Goal: Task Accomplishment & Management: Complete application form

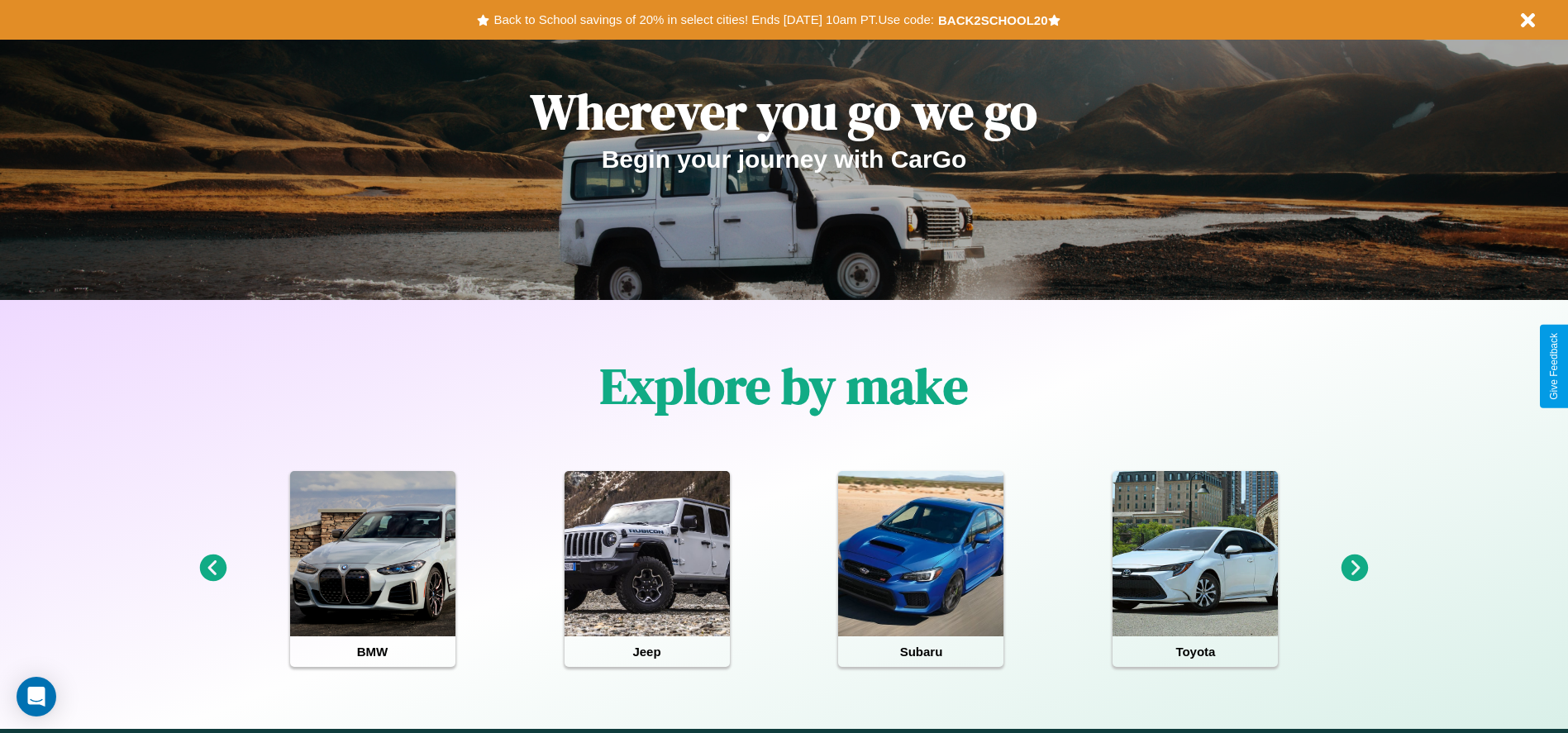
scroll to position [343, 0]
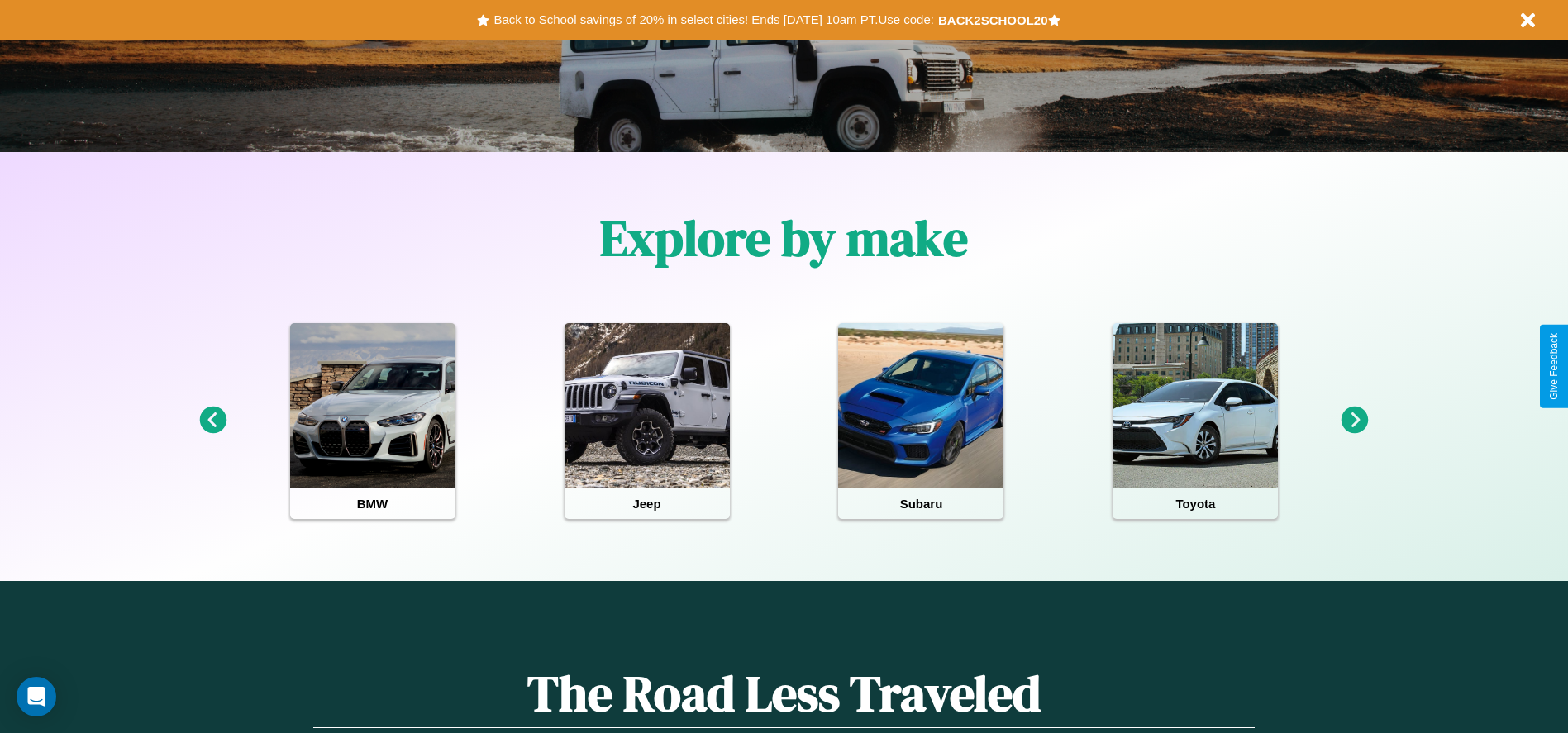
click at [1355, 421] on icon at bounding box center [1355, 420] width 27 height 27
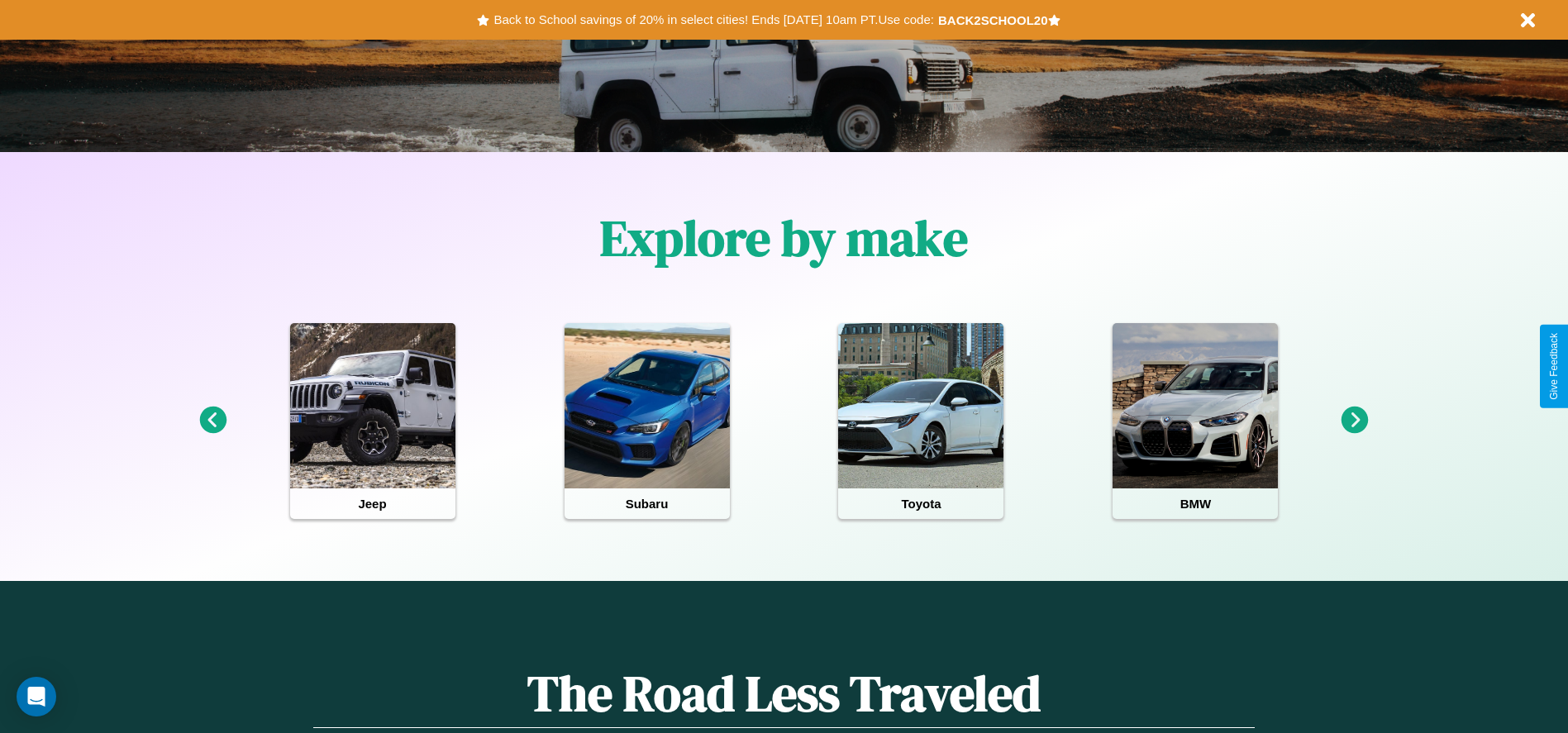
click at [1355, 421] on icon at bounding box center [1355, 420] width 27 height 27
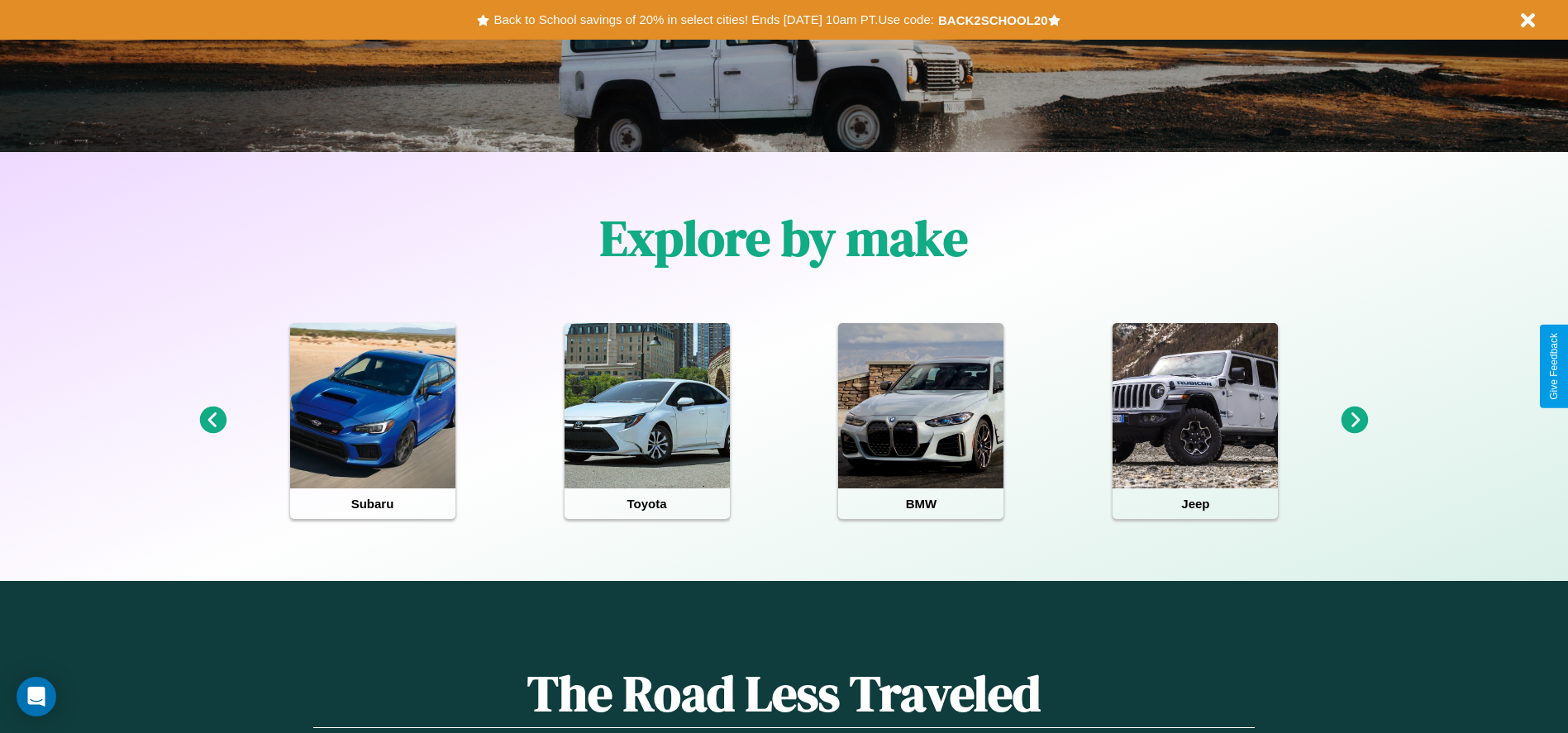
click at [1355, 421] on icon at bounding box center [1355, 420] width 27 height 27
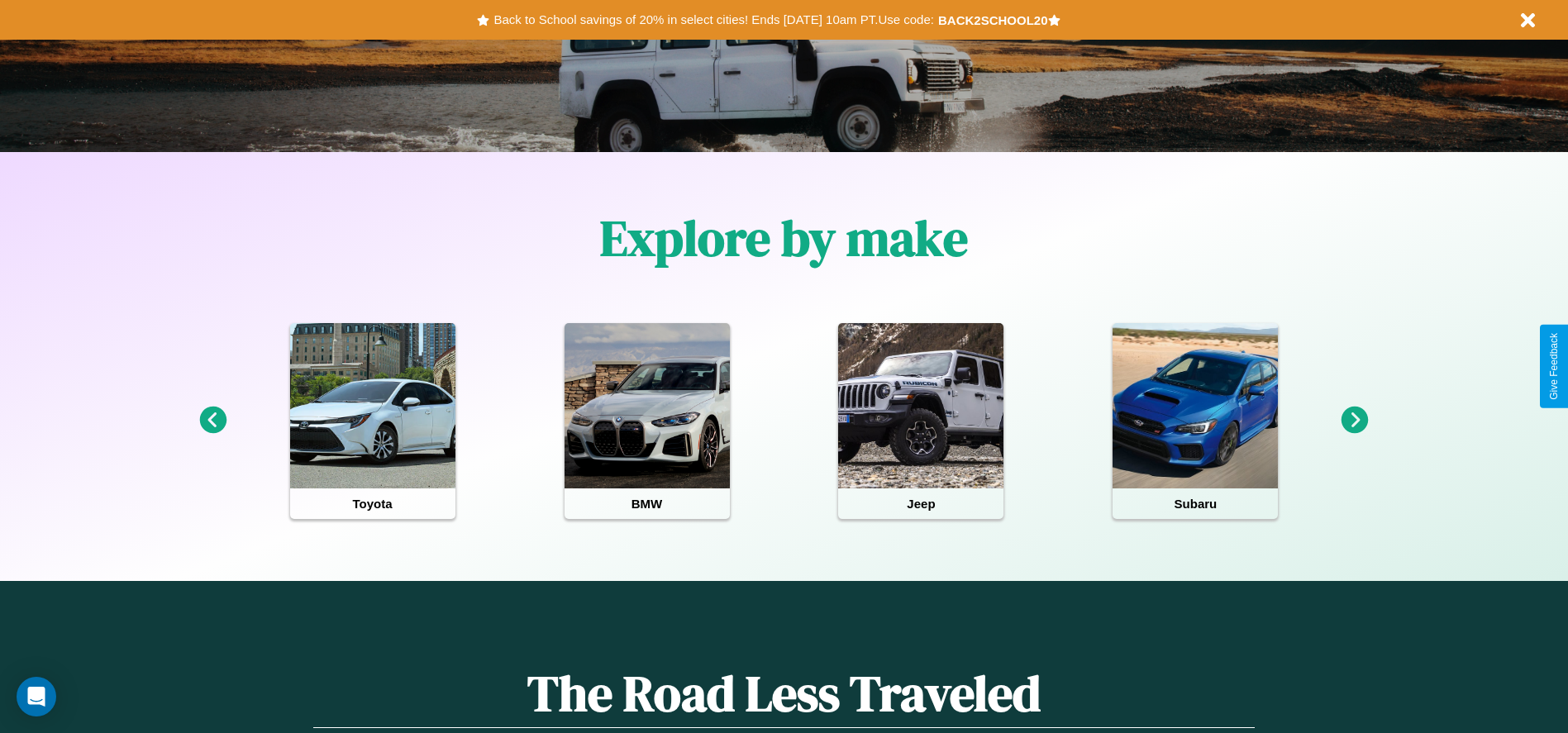
click at [1355, 421] on icon at bounding box center [1355, 420] width 27 height 27
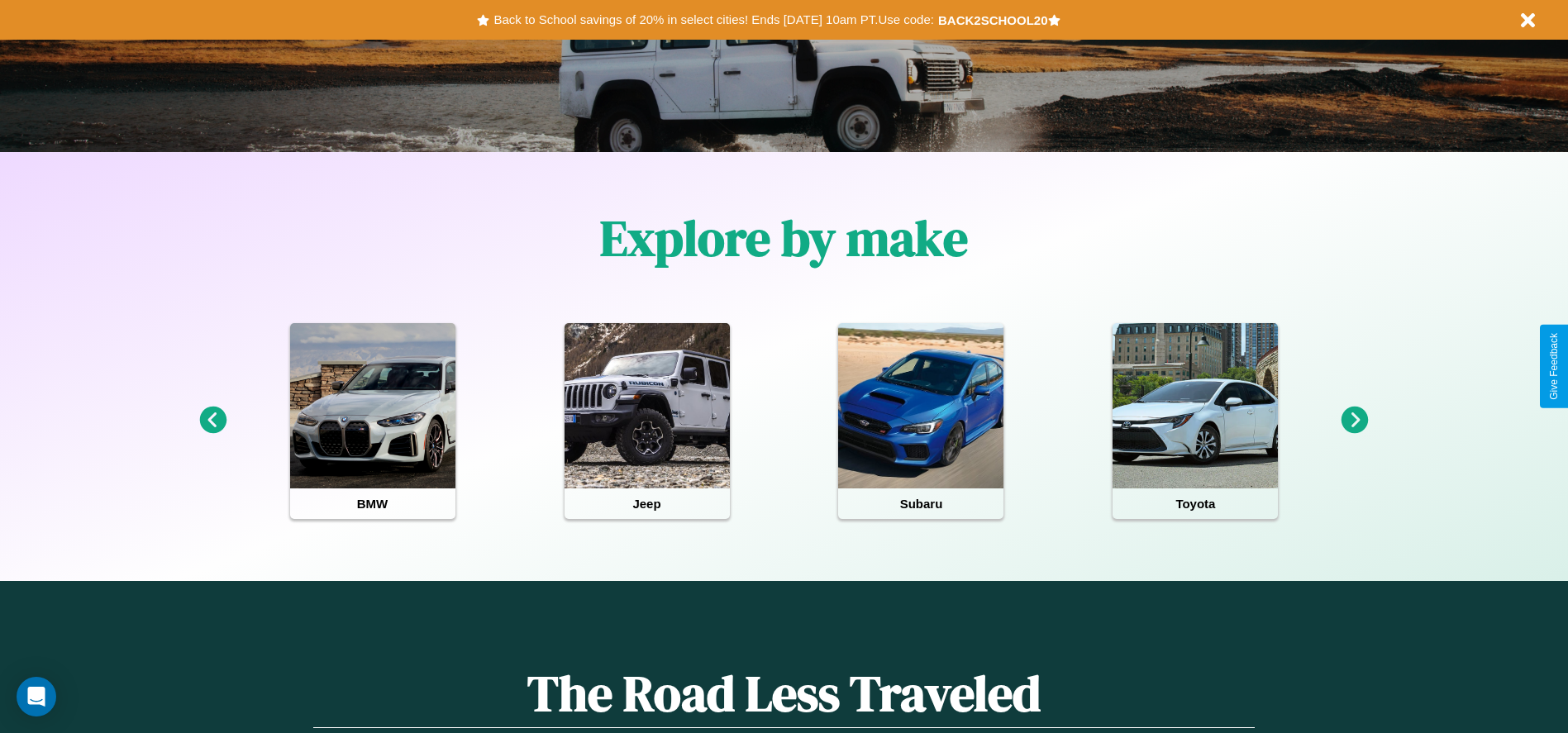
click at [1355, 421] on icon at bounding box center [1355, 420] width 27 height 27
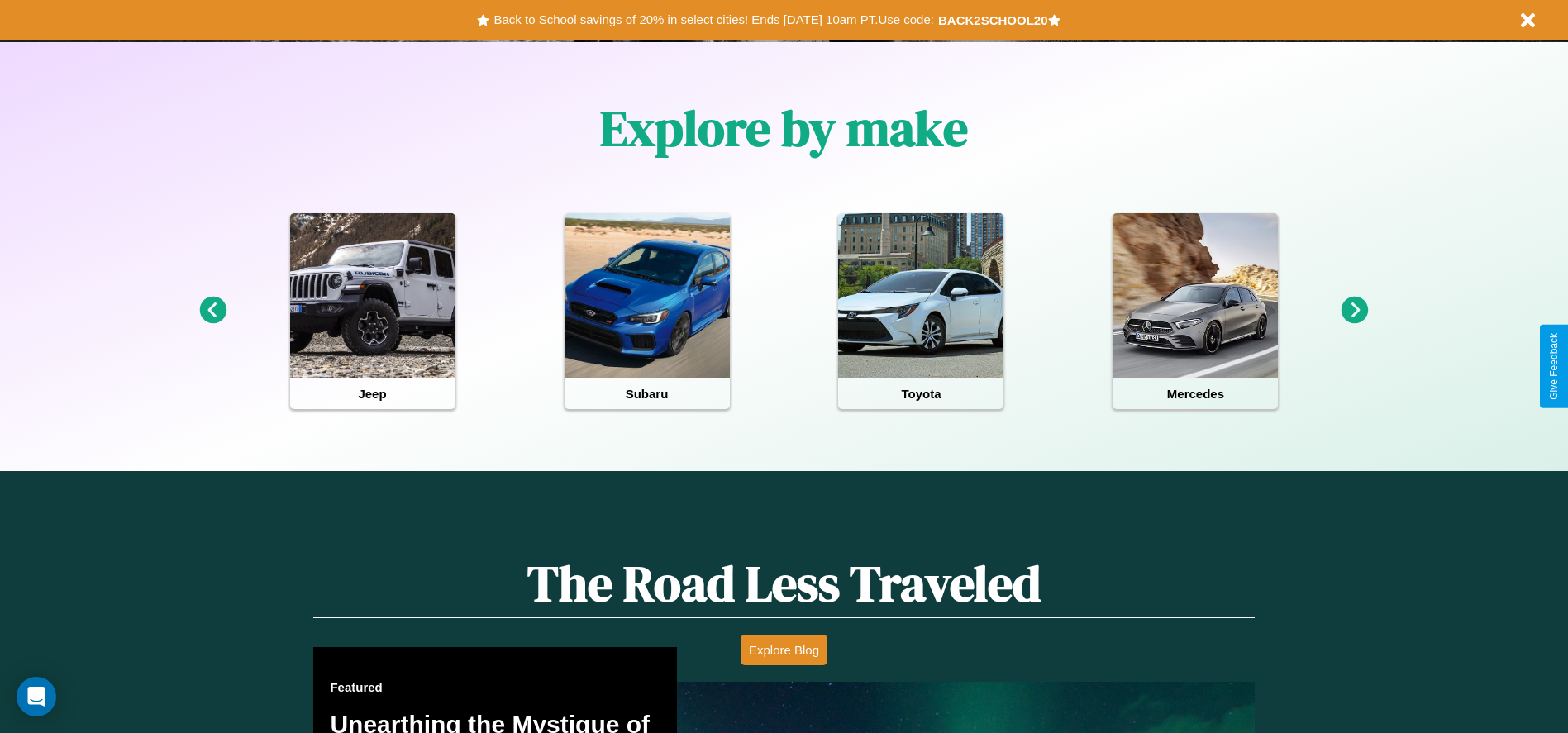
scroll to position [943, 0]
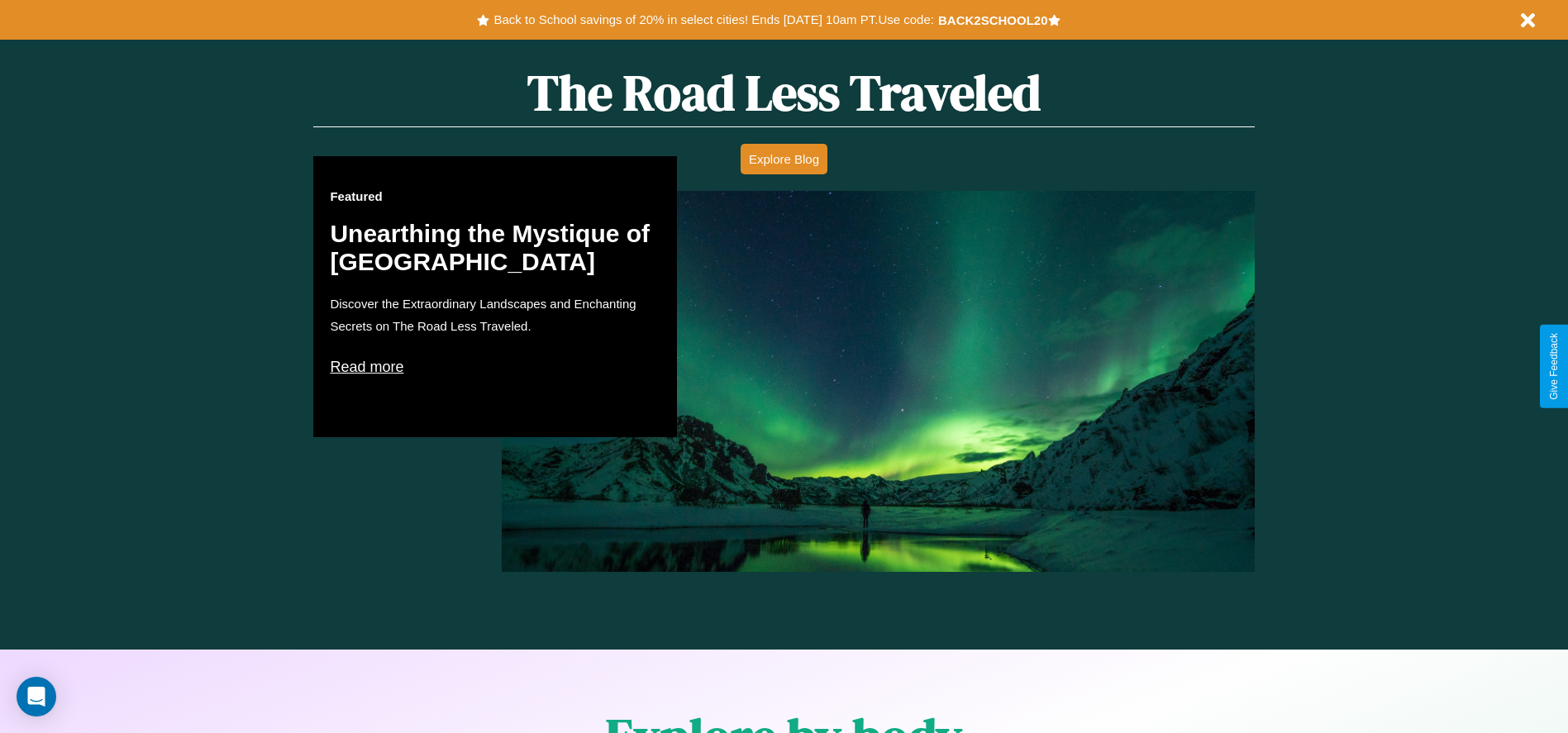
click at [495, 366] on p "Read more" at bounding box center [495, 366] width 330 height 26
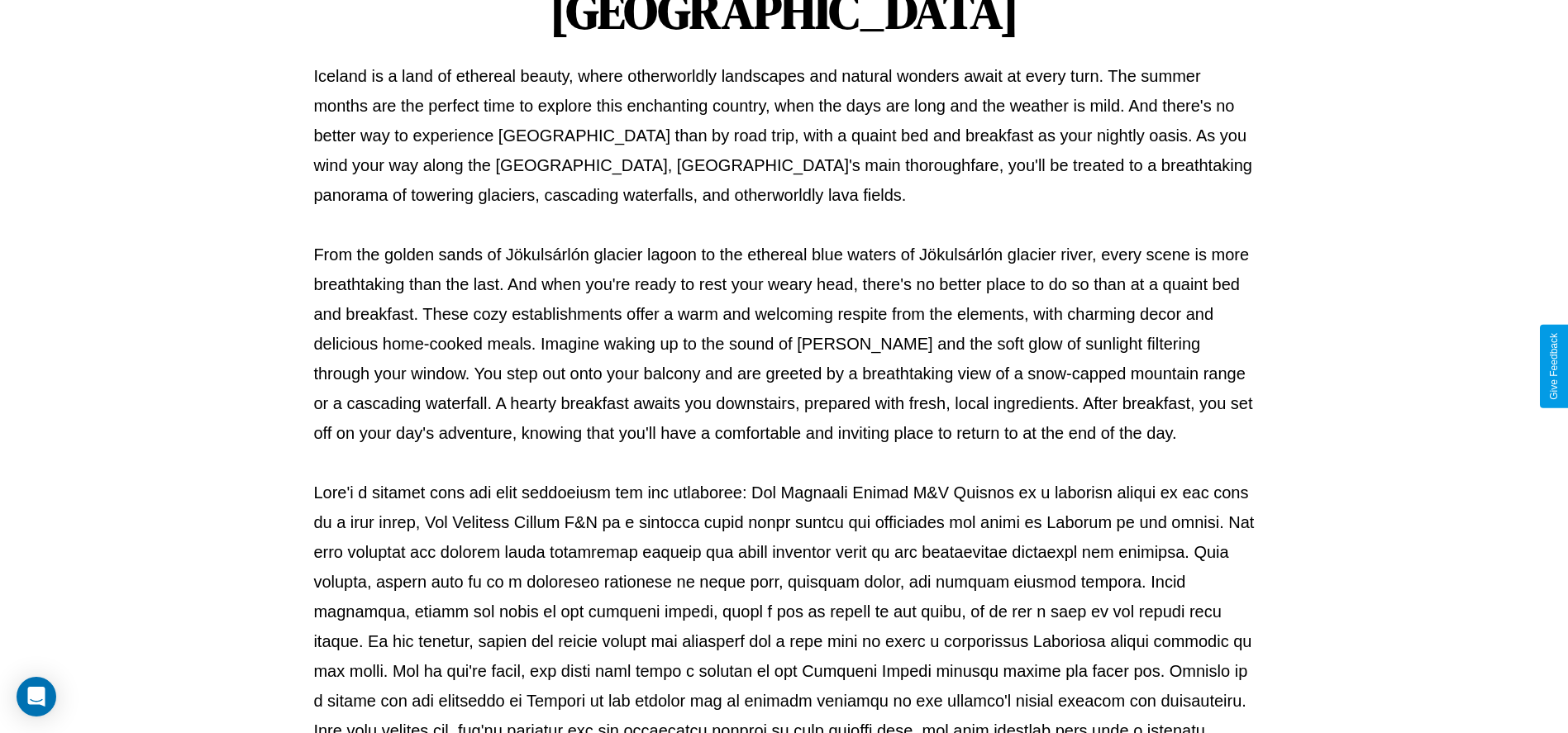
scroll to position [548, 0]
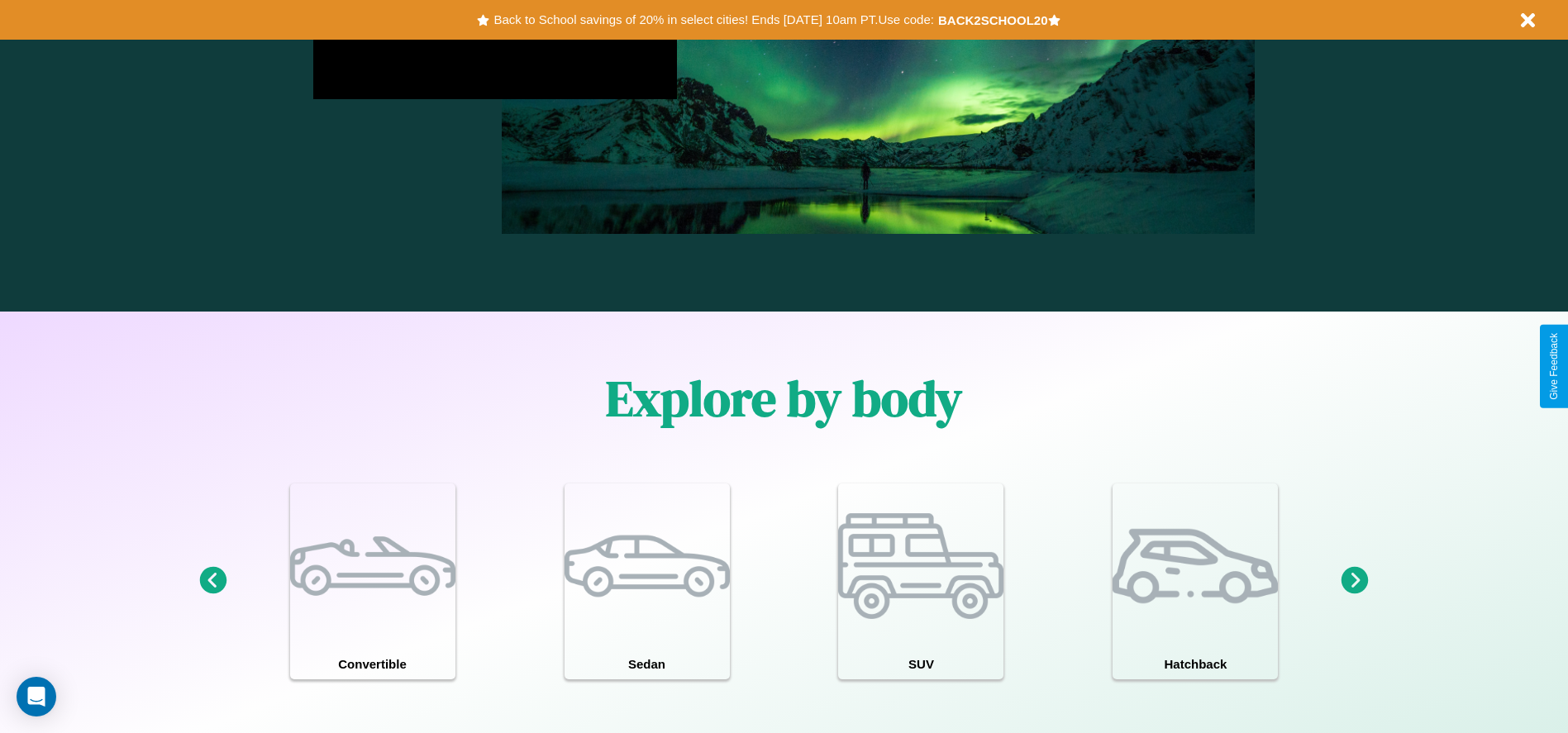
scroll to position [2370, 0]
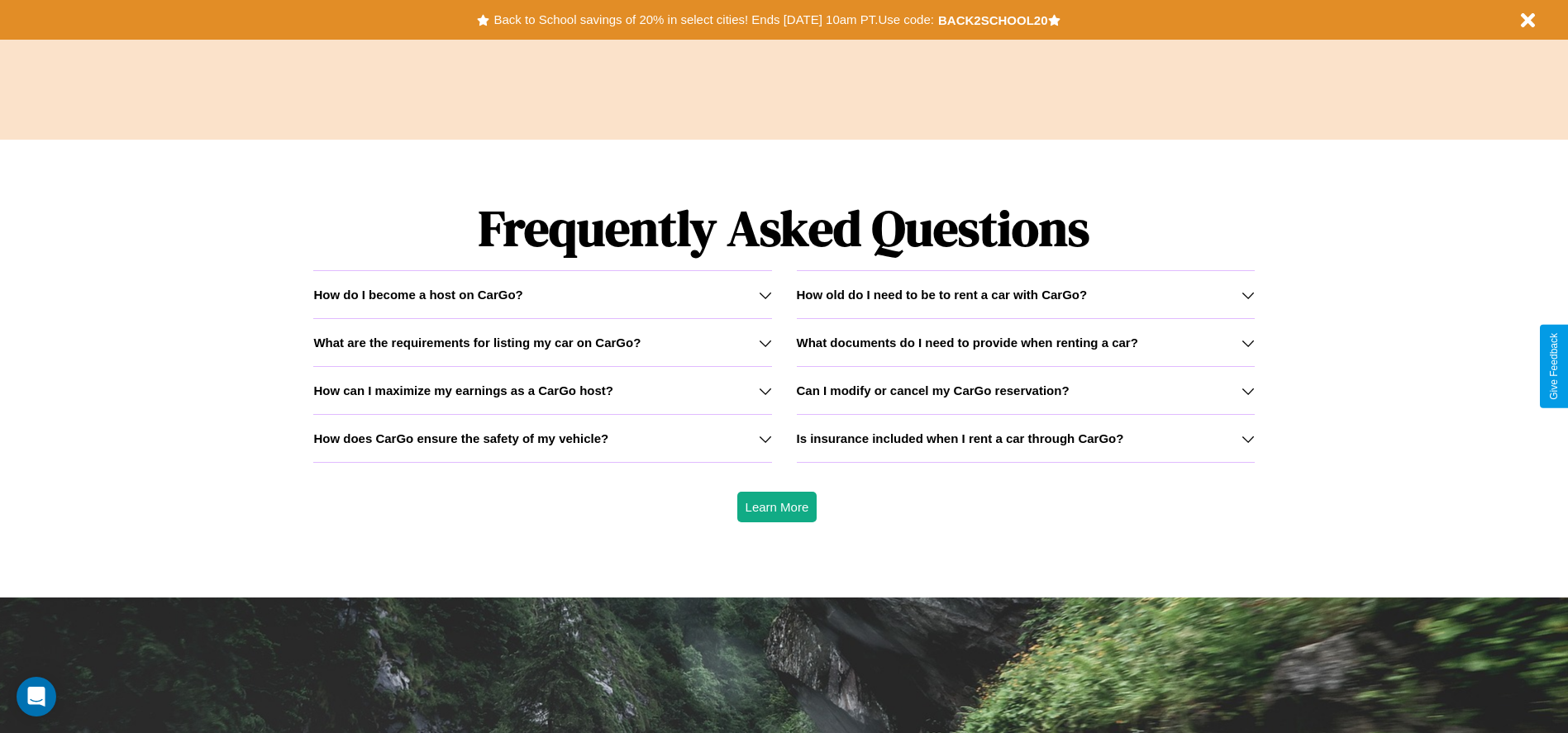
click at [542, 390] on h3 "How can I maximize my earnings as a CarGo host?" at bounding box center [462, 390] width 300 height 14
click at [765, 390] on icon at bounding box center [765, 390] width 13 height 13
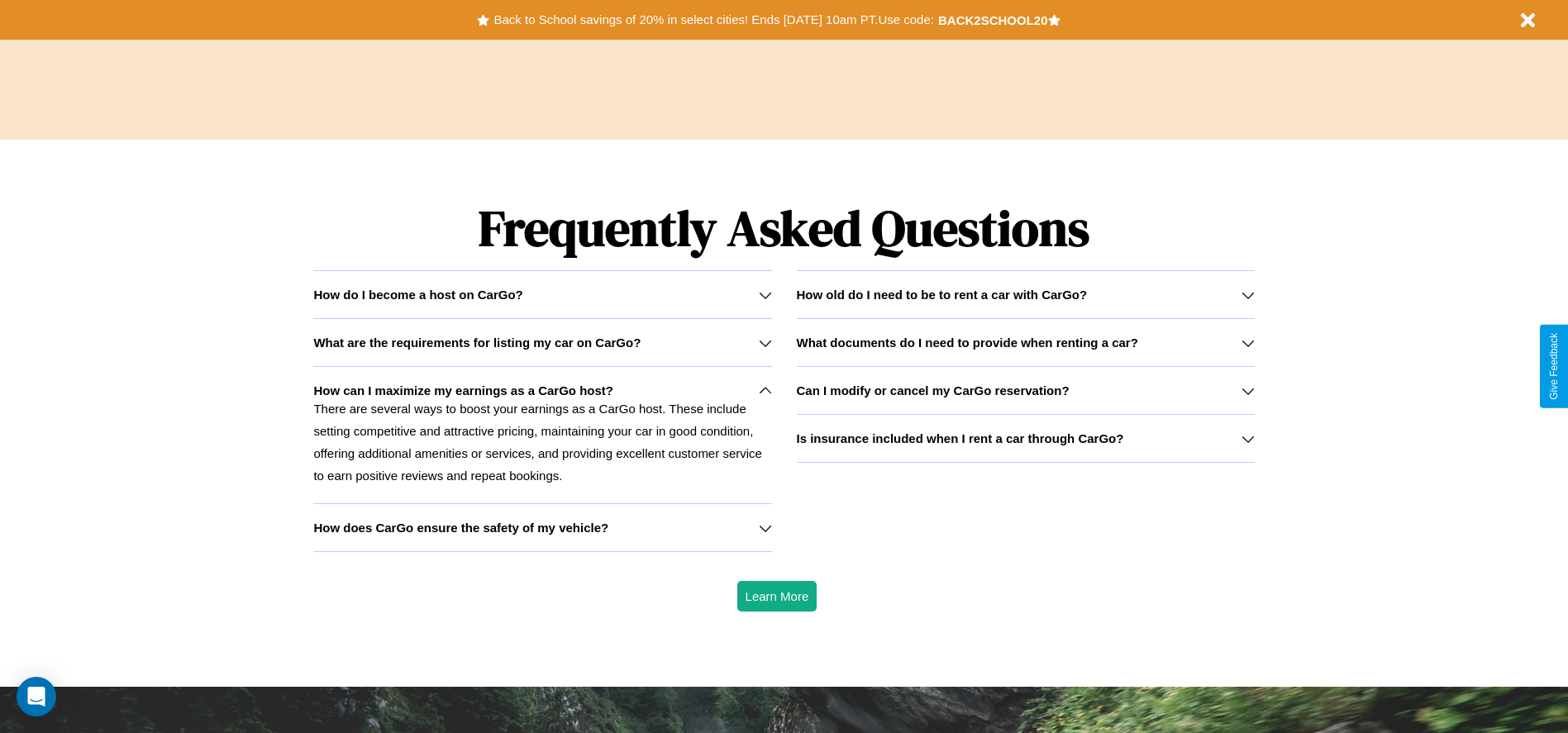
click at [542, 527] on h3 "How does CarGo ensure the safety of my vehicle?" at bounding box center [461, 528] width 295 height 14
click at [1025, 390] on h3 "Can I modify or cancel my CarGo reservation?" at bounding box center [933, 390] width 273 height 14
click at [1247, 342] on icon at bounding box center [1248, 343] width 13 height 13
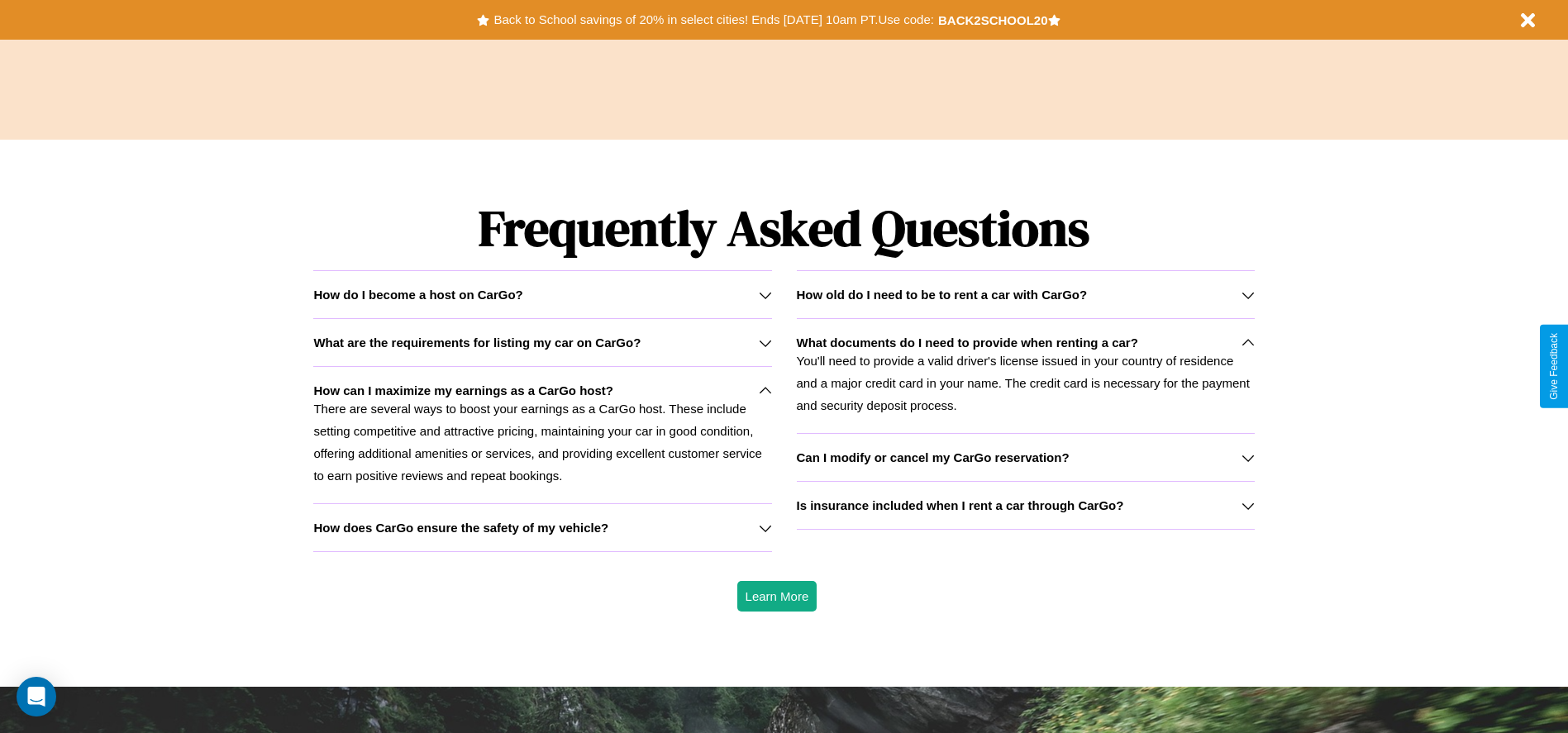
click at [542, 294] on div "How do I become a host on CarGo?" at bounding box center [542, 295] width 458 height 14
click at [1025, 457] on h3 "Can I modify or cancel my CarGo reservation?" at bounding box center [933, 458] width 273 height 14
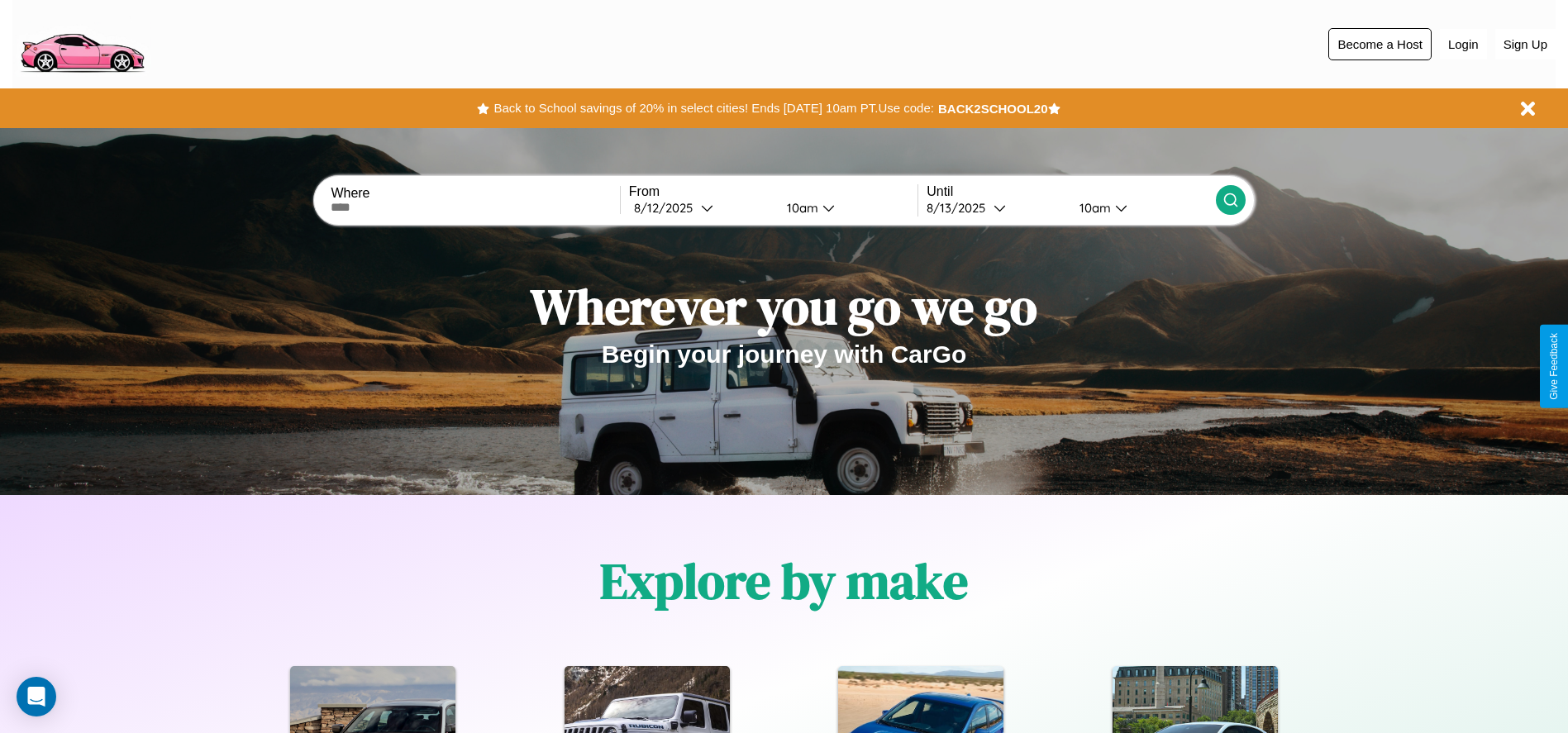
click at [1379, 44] on button "Become a Host" at bounding box center [1379, 44] width 103 height 32
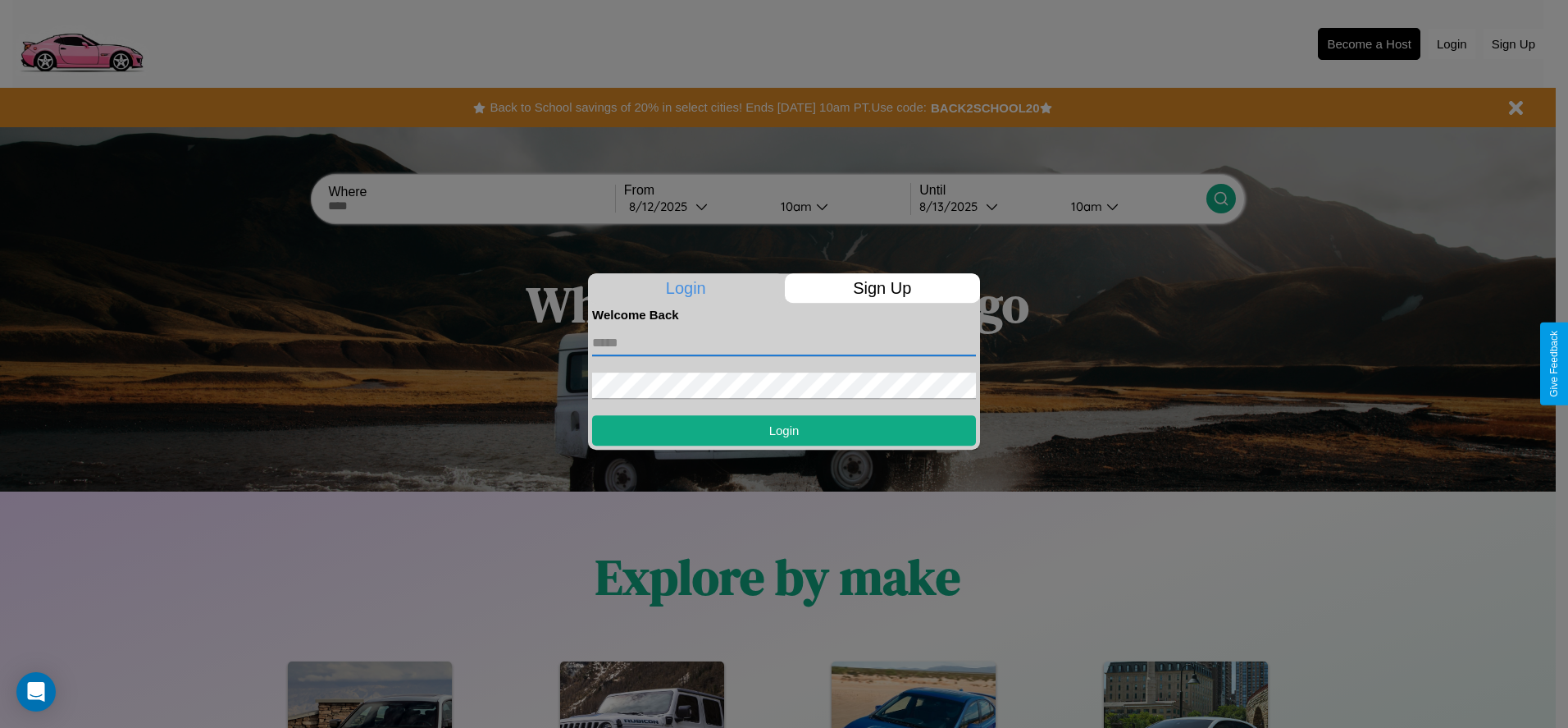
click at [784, 342] on input "text" at bounding box center [784, 342] width 384 height 26
type input "**********"
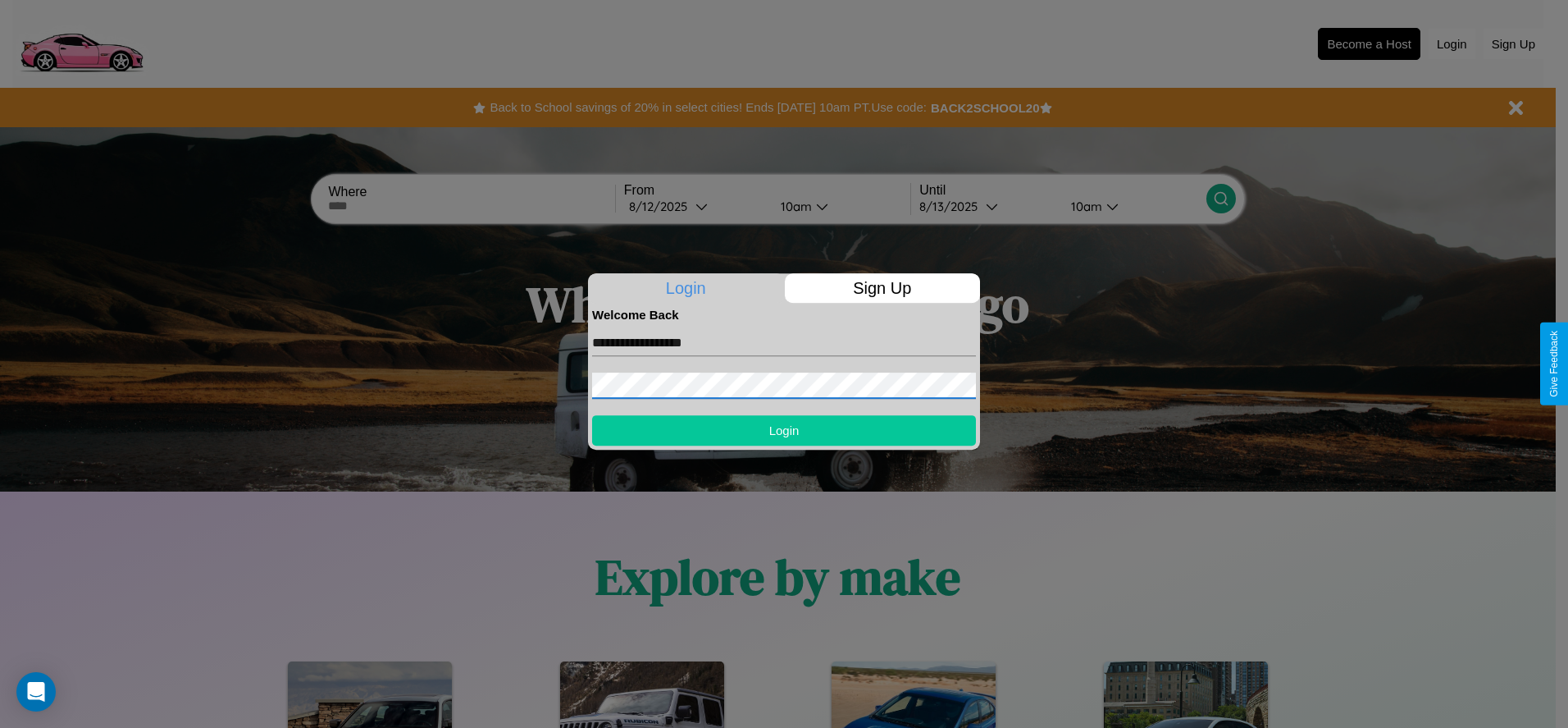
click at [784, 430] on button "Login" at bounding box center [784, 431] width 384 height 30
